Goal: Task Accomplishment & Management: Use online tool/utility

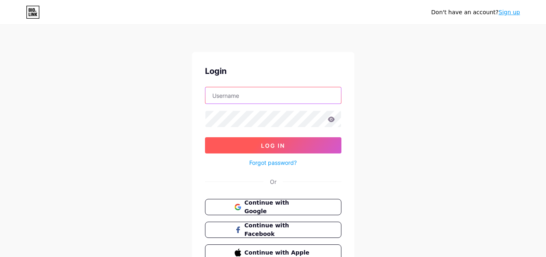
type input "[EMAIL_ADDRESS][DOMAIN_NAME]"
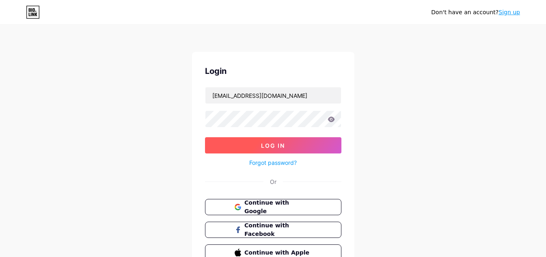
click at [269, 148] on span "Log In" at bounding box center [273, 145] width 24 height 7
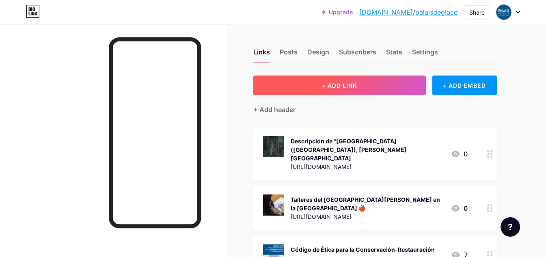
click at [339, 86] on span "+ ADD LINK" at bounding box center [339, 85] width 35 height 7
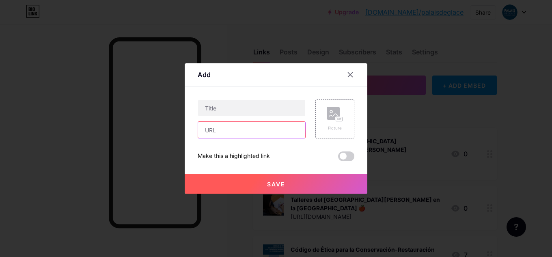
click at [241, 132] on input "text" at bounding box center [251, 130] width 107 height 16
paste input "[URL][DOMAIN_NAME]"
type input "[URL][DOMAIN_NAME]"
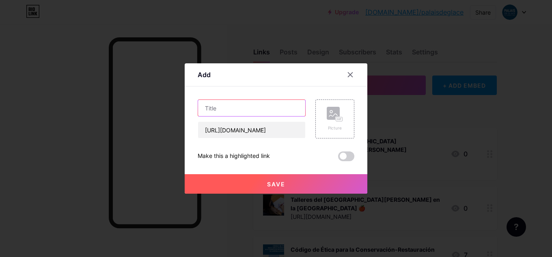
click at [237, 116] on input "text" at bounding box center [251, 108] width 107 height 16
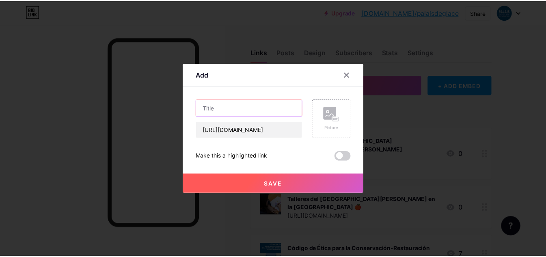
scroll to position [0, 0]
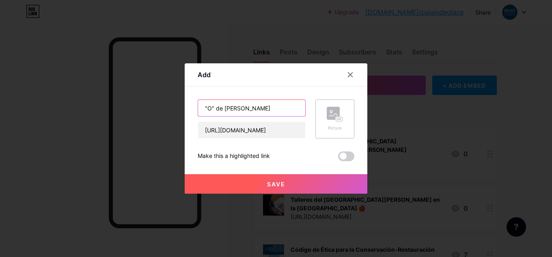
type input ""O" de [PERSON_NAME]"
click at [336, 117] on rect at bounding box center [339, 119] width 6 height 4
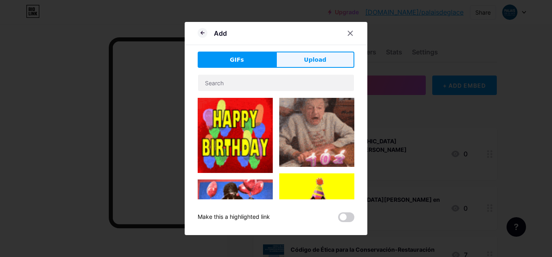
click at [316, 56] on span "Upload" at bounding box center [315, 60] width 22 height 9
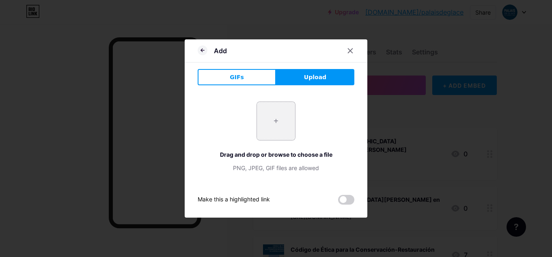
click at [265, 125] on input "file" at bounding box center [276, 121] width 38 height 38
type input "C:\fakepath\romero_juan_carlos_pna_g_[PHONE_NUMBER]_1.jpg"
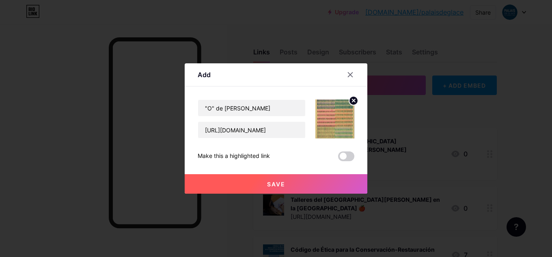
click at [294, 188] on button "Save" at bounding box center [276, 183] width 183 height 19
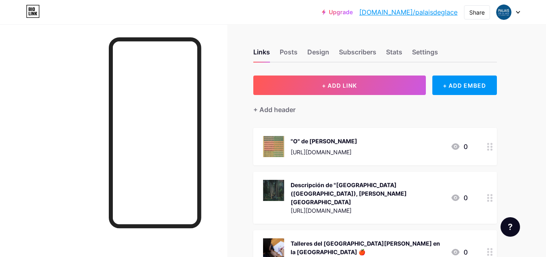
click at [367, 190] on div "Descripción de "[GEOGRAPHIC_DATA] ([GEOGRAPHIC_DATA]), [PERSON_NAME][GEOGRAPHIC…" at bounding box center [367, 194] width 153 height 26
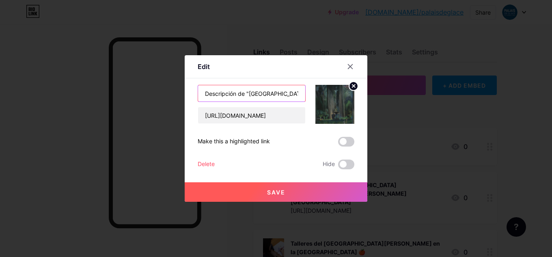
drag, startPoint x: 245, startPoint y: 93, endPoint x: 204, endPoint y: 92, distance: 41.0
click at [204, 92] on input "Descripción de "[GEOGRAPHIC_DATA] ([GEOGRAPHIC_DATA]), [PERSON_NAME][GEOGRAPHIC…" at bounding box center [251, 93] width 107 height 16
click at [270, 193] on span "Save" at bounding box center [276, 192] width 18 height 7
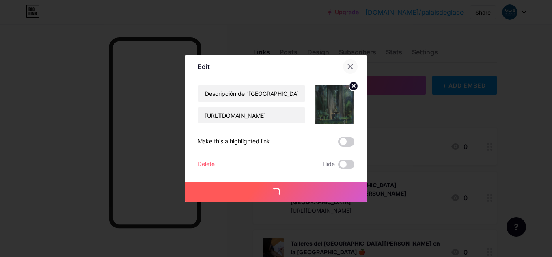
click at [351, 69] on icon at bounding box center [350, 66] width 6 height 6
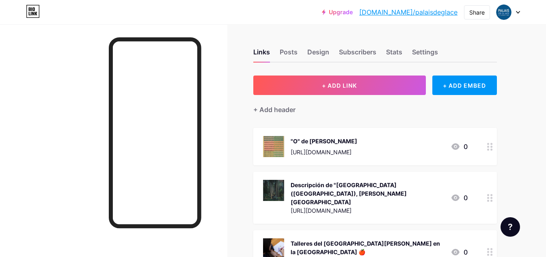
click at [341, 139] on div ""O" de [PERSON_NAME]" at bounding box center [324, 141] width 67 height 9
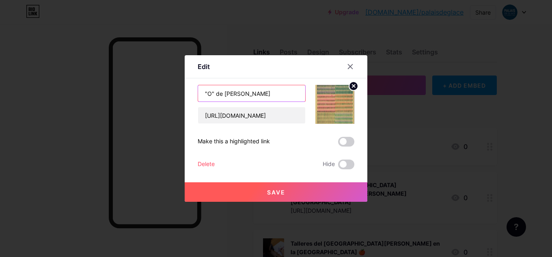
click at [203, 94] on input ""O" de [PERSON_NAME]" at bounding box center [251, 93] width 107 height 16
paste input "Descripción de"
type input "Descripción de "O" de [PERSON_NAME]"
click at [272, 194] on span "Save" at bounding box center [276, 192] width 18 height 7
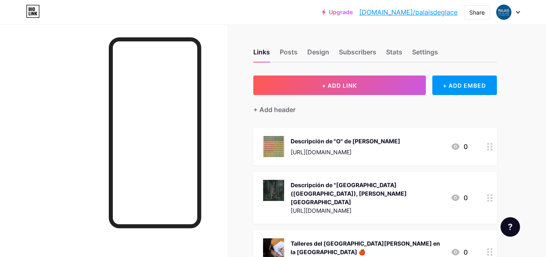
click at [366, 147] on div "Descripción de "O" de [PERSON_NAME] [URL][DOMAIN_NAME]" at bounding box center [346, 146] width 110 height 21
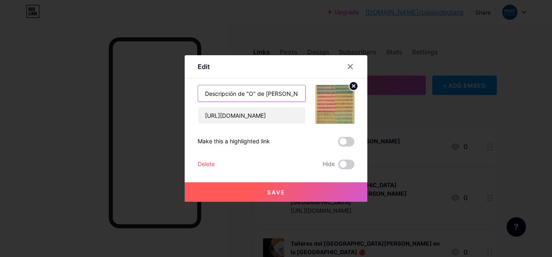
click at [255, 96] on input "Descripción de "O" de [PERSON_NAME]" at bounding box center [251, 93] width 107 height 16
type input "Descripción de "O", de [PERSON_NAME]"
click at [281, 195] on span "Save" at bounding box center [276, 192] width 18 height 7
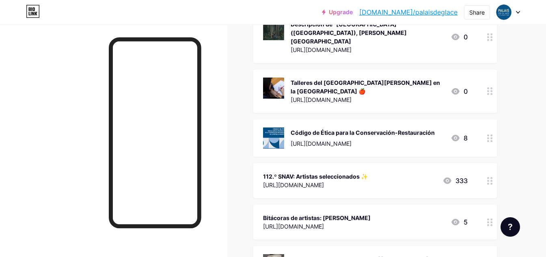
scroll to position [162, 0]
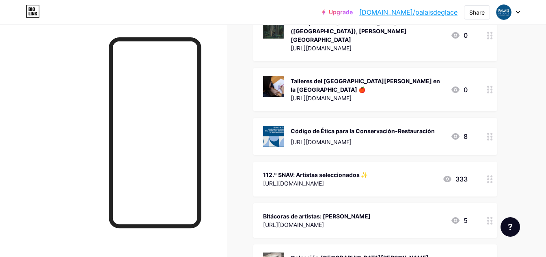
click at [484, 82] on div at bounding box center [490, 89] width 14 height 43
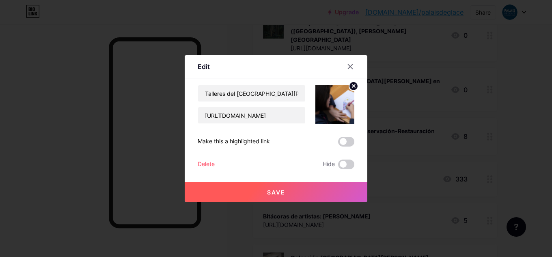
click at [342, 150] on div "Talleres del [GEOGRAPHIC_DATA][PERSON_NAME] en la [GEOGRAPHIC_DATA] 🍎 [URL][DOM…" at bounding box center [276, 127] width 157 height 84
click at [347, 140] on span at bounding box center [346, 142] width 16 height 10
click at [338, 144] on input "checkbox" at bounding box center [338, 144] width 0 height 0
click at [286, 187] on button "Save" at bounding box center [276, 191] width 183 height 19
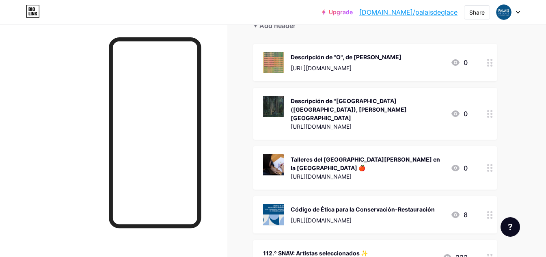
scroll to position [41, 0]
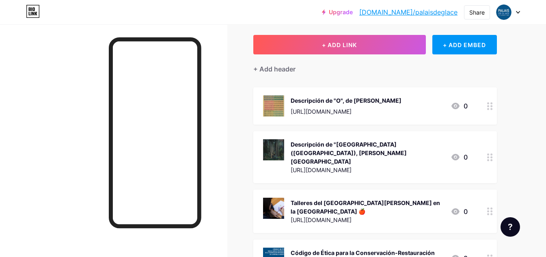
click at [398, 198] on div "Talleres del [GEOGRAPHIC_DATA][PERSON_NAME] en la [GEOGRAPHIC_DATA] 🍎" at bounding box center [367, 206] width 153 height 17
click at [376, 198] on div "Talleres del [GEOGRAPHIC_DATA][PERSON_NAME] en la [GEOGRAPHIC_DATA] 🍎" at bounding box center [367, 206] width 153 height 17
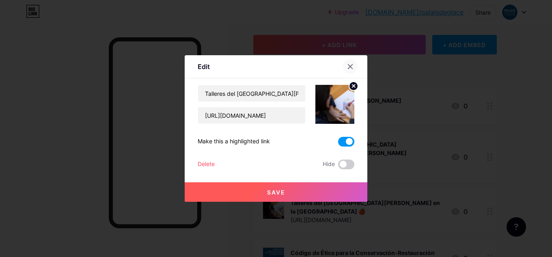
click at [347, 70] on div at bounding box center [350, 66] width 15 height 15
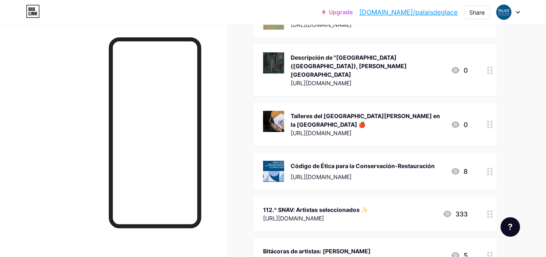
scroll to position [0, 0]
